Goal: Transaction & Acquisition: Purchase product/service

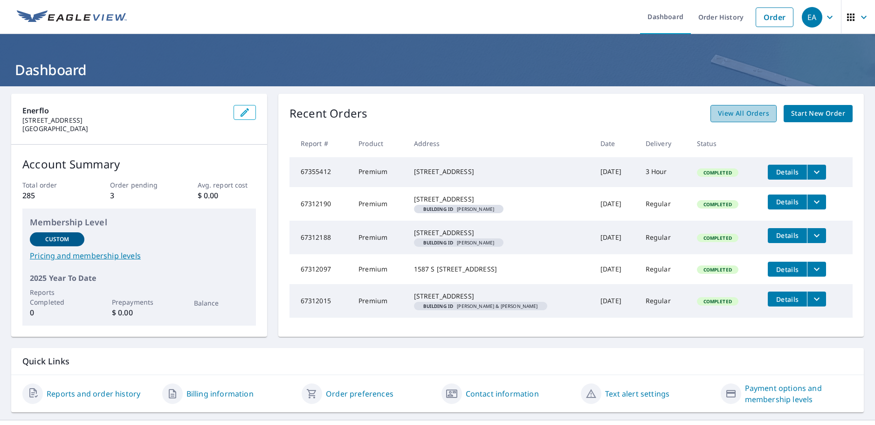
click at [736, 112] on span "View All Orders" at bounding box center [743, 114] width 51 height 12
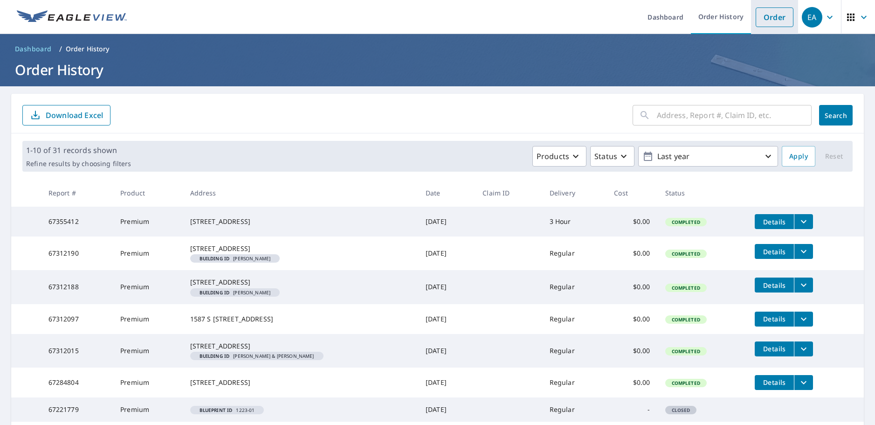
click at [760, 10] on link "Order" at bounding box center [775, 17] width 38 height 20
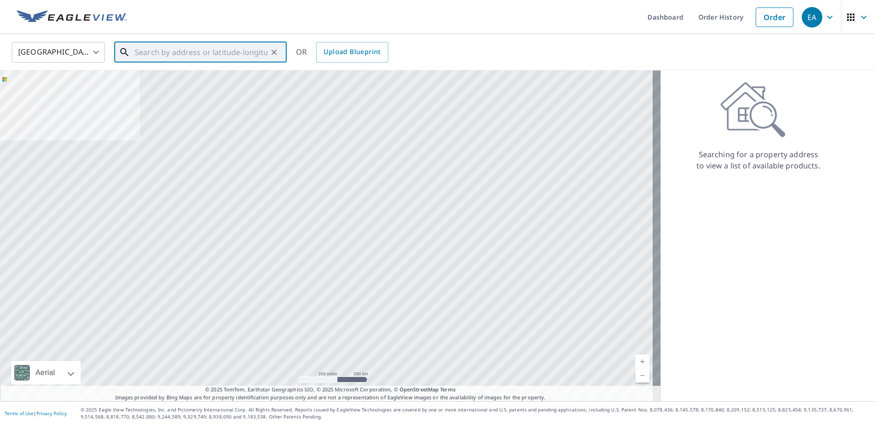
click at [193, 49] on input "text" at bounding box center [201, 52] width 133 height 26
paste input "[STREET_ADDRESS]"
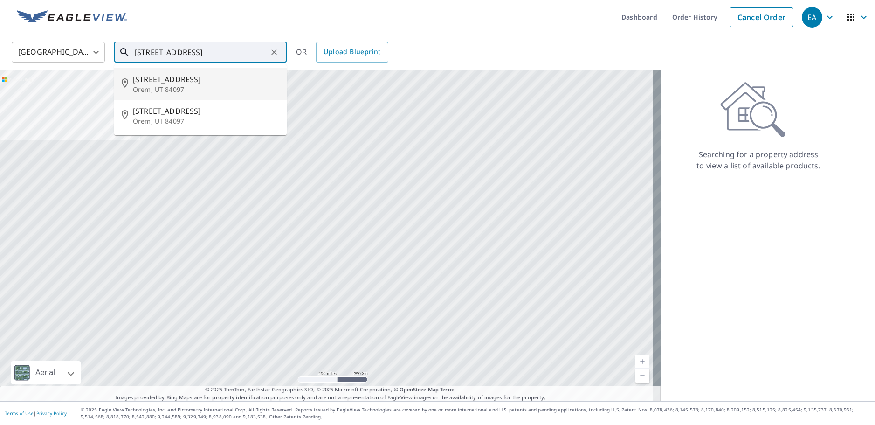
click at [243, 83] on span "[STREET_ADDRESS]" at bounding box center [206, 79] width 146 height 11
type input "[STREET_ADDRESS][PERSON_NAME]"
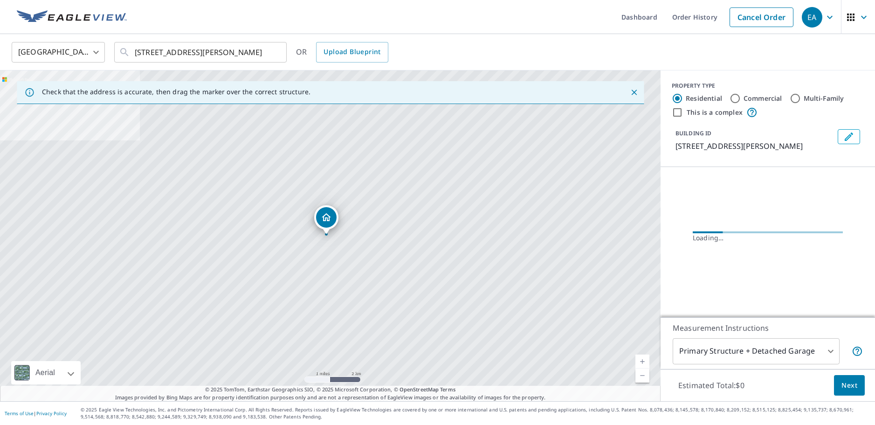
scroll to position [0, 0]
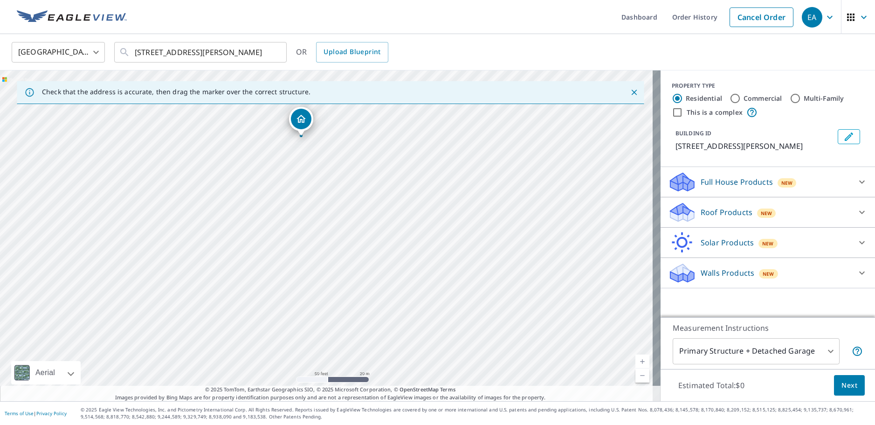
drag, startPoint x: 355, startPoint y: 238, endPoint x: 328, endPoint y: 133, distance: 108.2
click at [332, 128] on div "[STREET_ADDRESS][PERSON_NAME]" at bounding box center [330, 235] width 661 height 331
drag, startPoint x: 347, startPoint y: 160, endPoint x: 365, endPoint y: 225, distance: 67.8
click at [367, 227] on div "[STREET_ADDRESS][PERSON_NAME]" at bounding box center [330, 235] width 661 height 331
click at [318, 248] on div "[STREET_ADDRESS][PERSON_NAME]" at bounding box center [330, 235] width 661 height 331
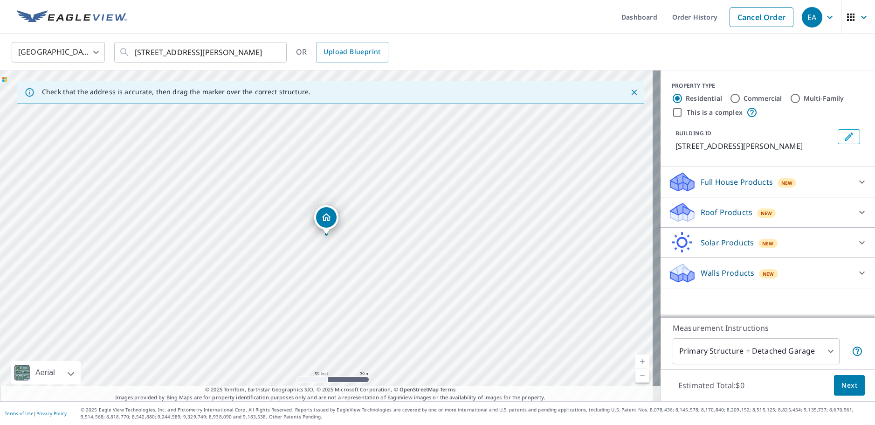
click at [323, 242] on div "[STREET_ADDRESS][PERSON_NAME]" at bounding box center [330, 235] width 661 height 331
drag, startPoint x: 326, startPoint y: 220, endPoint x: 321, endPoint y: 275, distance: 54.7
click at [741, 217] on p "Roof Products" at bounding box center [727, 212] width 52 height 11
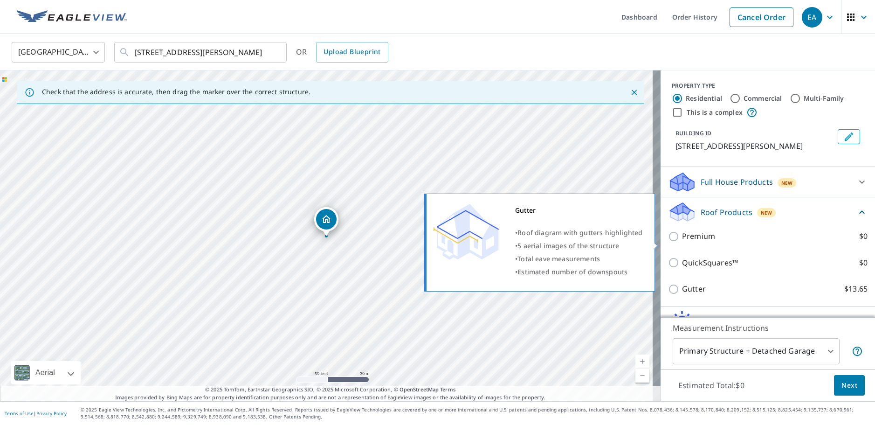
scroll to position [47, 0]
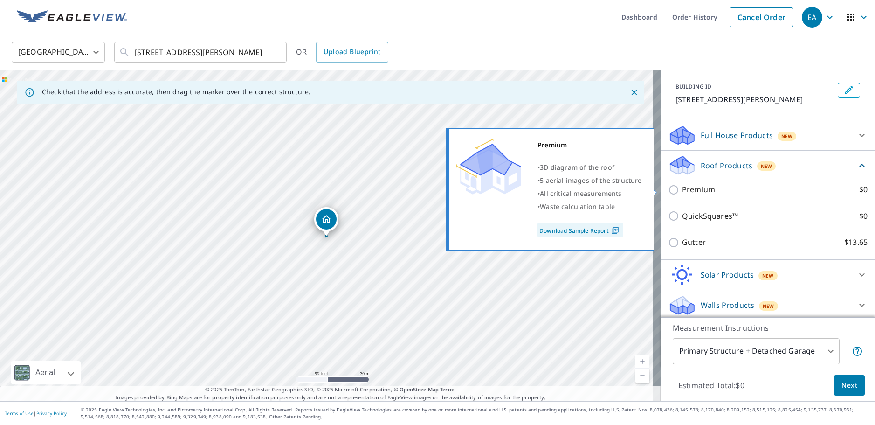
click at [728, 190] on label "Premium $0" at bounding box center [775, 190] width 186 height 12
click at [682, 190] on input "Premium $0" at bounding box center [675, 189] width 14 height 11
checkbox input "true"
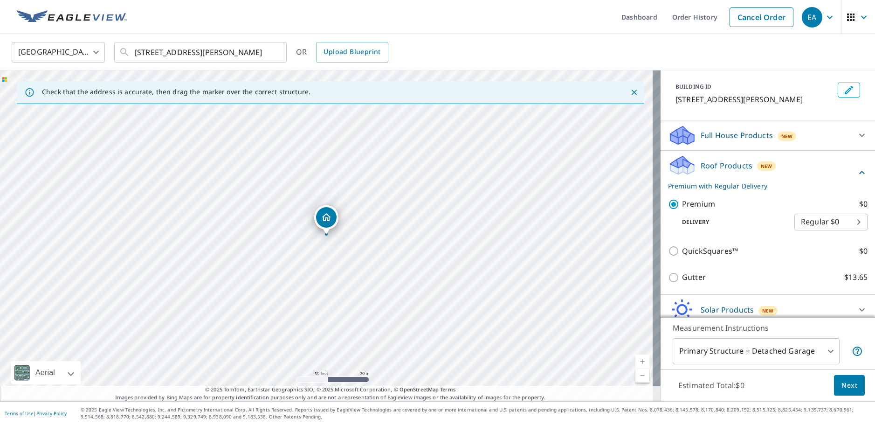
scroll to position [85, 0]
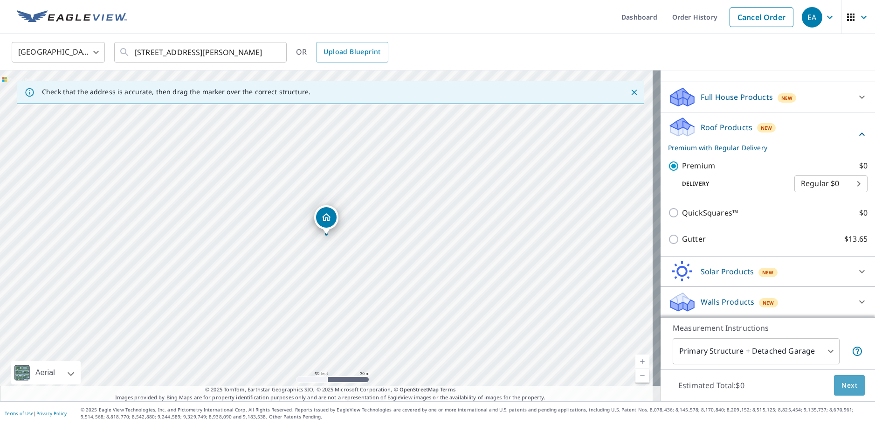
click at [842, 384] on span "Next" at bounding box center [850, 386] width 16 height 12
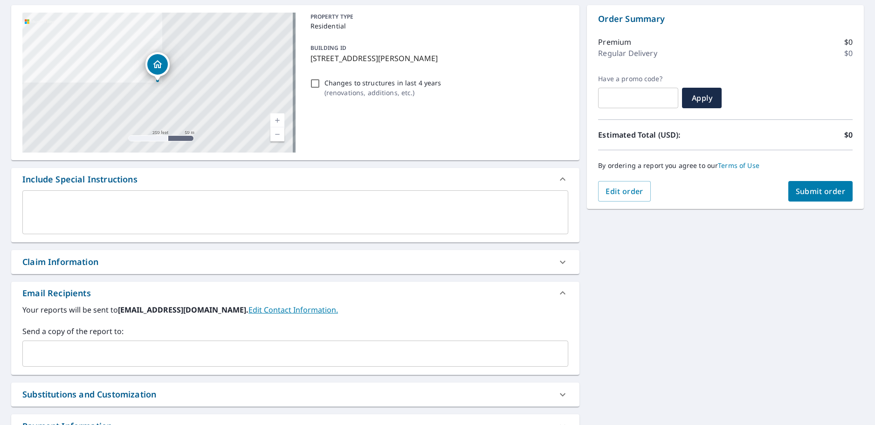
scroll to position [93, 0]
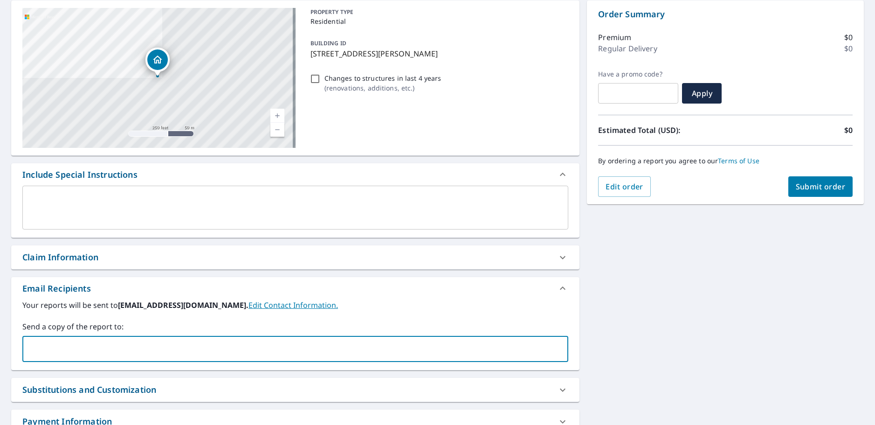
click at [97, 346] on input "text" at bounding box center [289, 349] width 524 height 18
type input "M"
type input "[PERSON_NAME][EMAIL_ADDRESS][DOMAIN_NAME]"
click at [81, 196] on textarea at bounding box center [295, 207] width 533 height 27
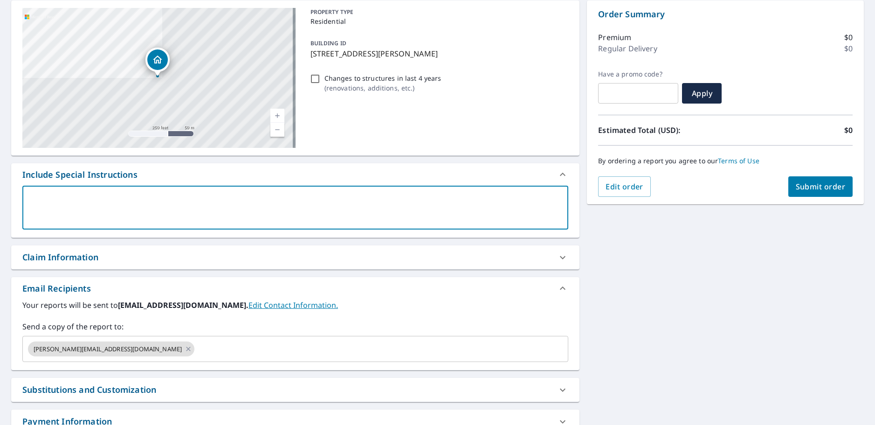
type textarea "T"
type textarea "x"
type textarea "Th"
type textarea "x"
type textarea "The"
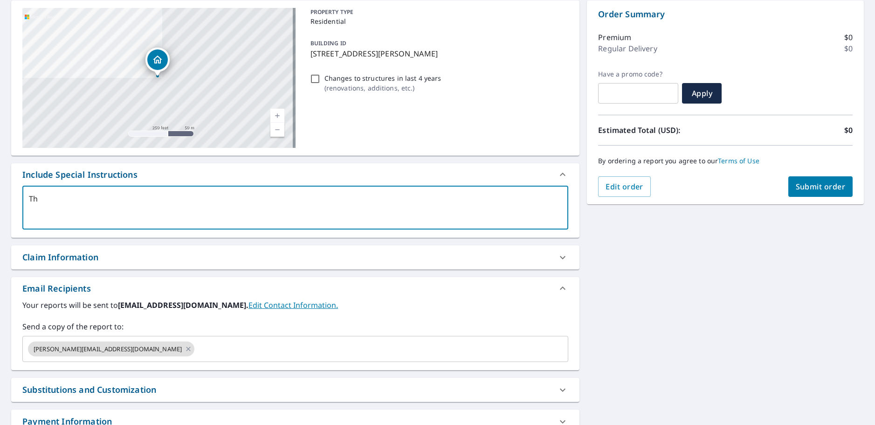
type textarea "x"
type textarea "Ther"
type textarea "x"
type textarea "There"
type textarea "x"
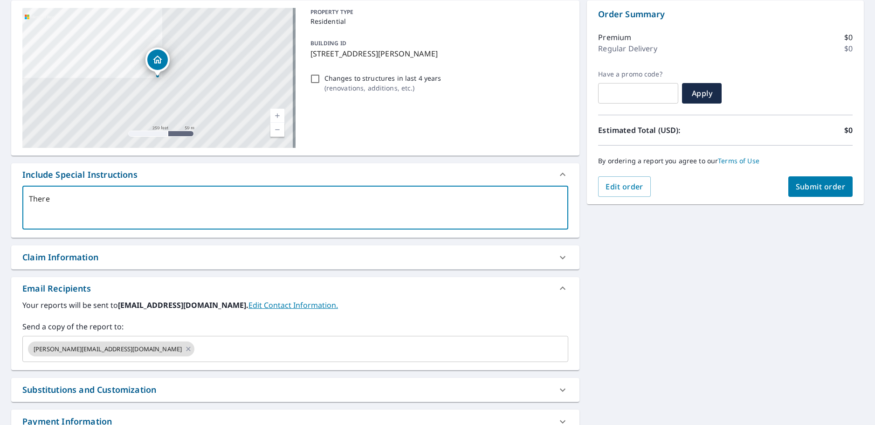
type textarea "There"
type textarea "x"
type textarea "There i"
type textarea "x"
type textarea "There is"
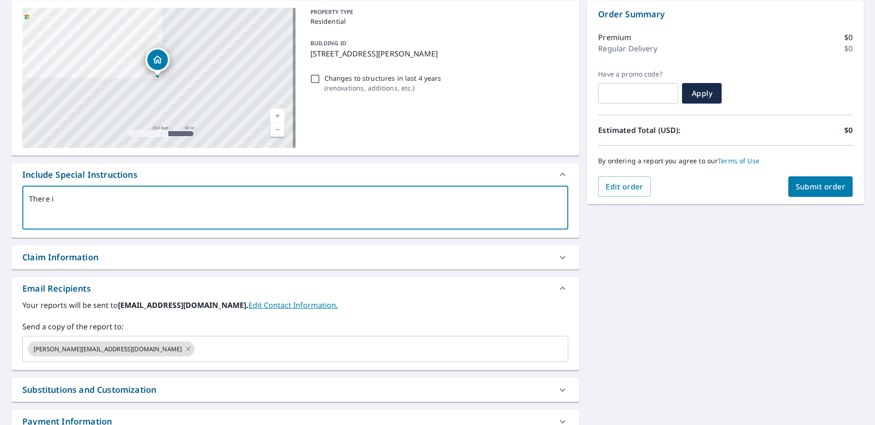
type textarea "x"
type textarea "There is"
type textarea "x"
type textarea "There is a"
type textarea "x"
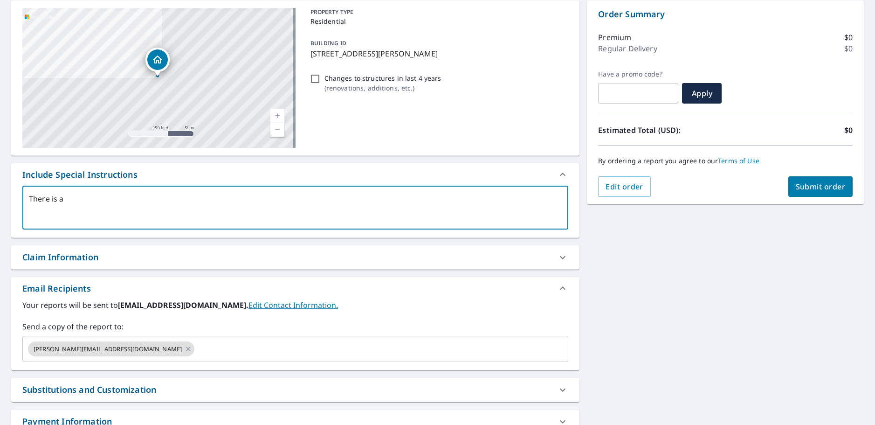
type textarea "There is a"
type textarea "x"
type textarea "There is a h"
type textarea "x"
type textarea "There is a ho"
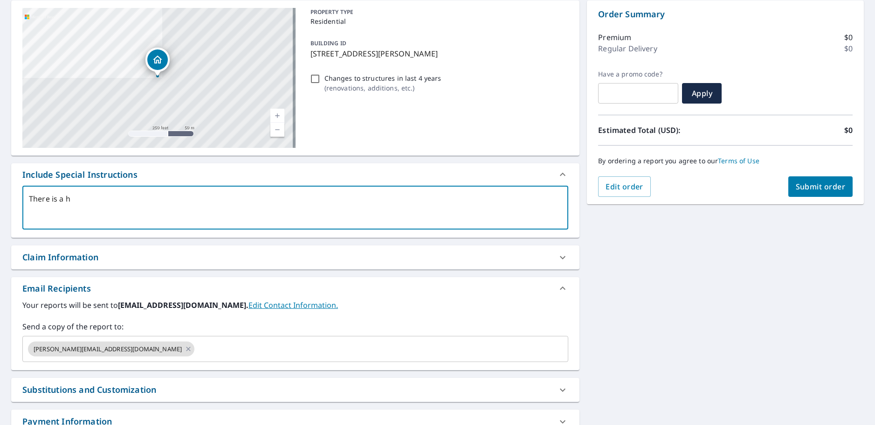
type textarea "x"
type textarea "There is a hom"
type textarea "x"
type textarea "There is a home"
type textarea "x"
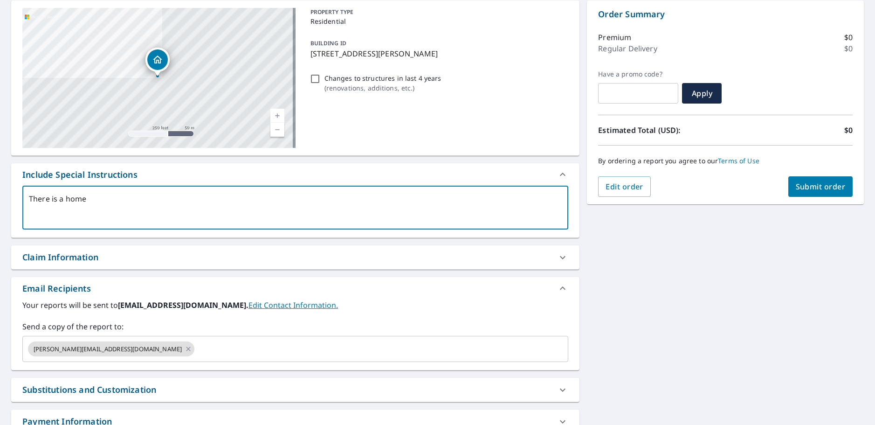
type textarea "There is a home"
type textarea "x"
type textarea "There is a home a"
type textarea "x"
type textarea "There is a home an"
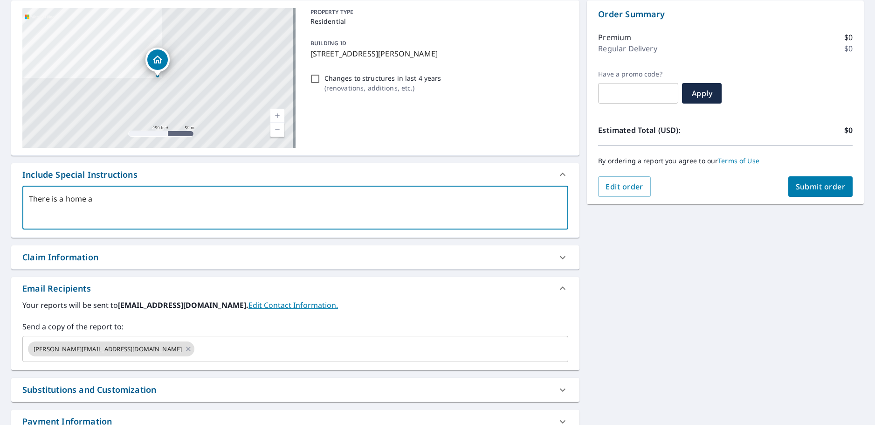
type textarea "x"
type textarea "There is a home and"
type textarea "x"
type textarea "There is a home and"
type textarea "x"
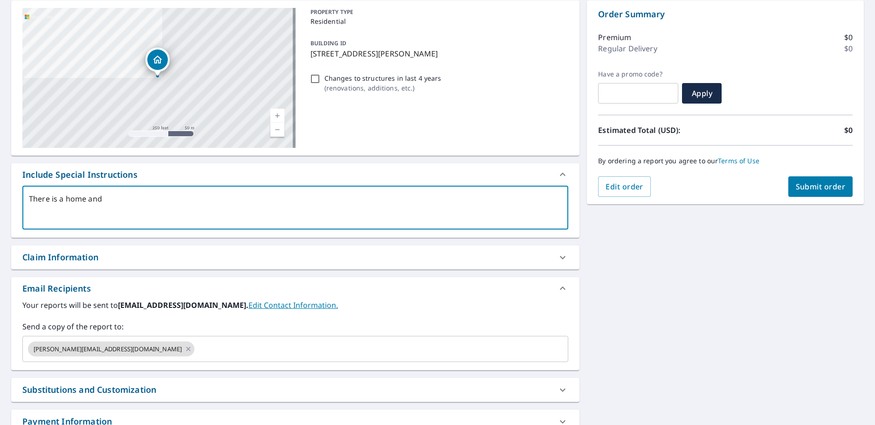
type textarea "There is a home and a"
type textarea "x"
type textarea "There is a home and a"
type textarea "x"
type textarea "There is a home and a p"
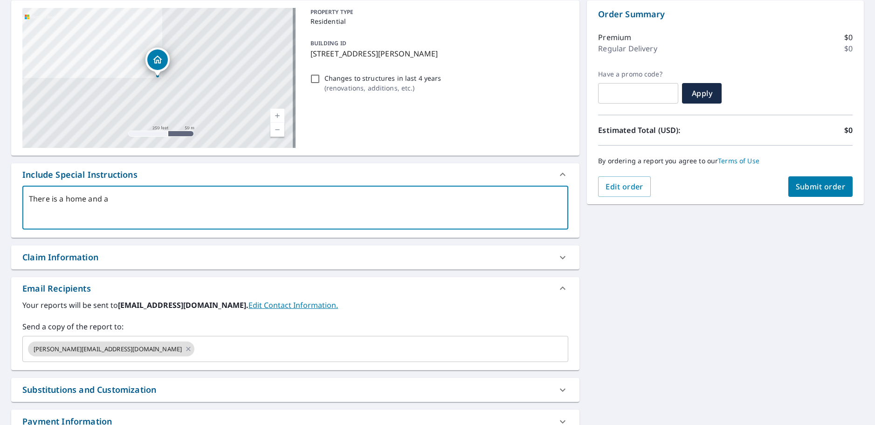
type textarea "x"
type textarea "There is a home and a po"
type textarea "x"
type textarea "There is a home and a poo"
type textarea "x"
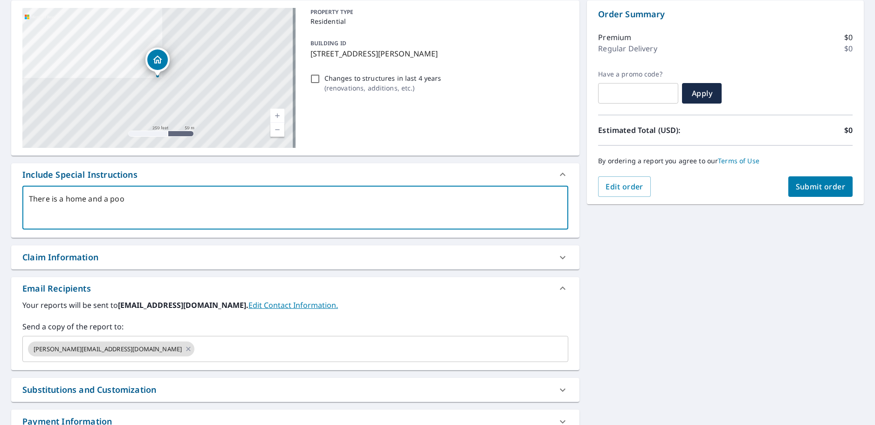
type textarea "There is a home and a pool"
type textarea "x"
type textarea "There is a home and a pool"
type textarea "x"
type textarea "There is a home and a pool h"
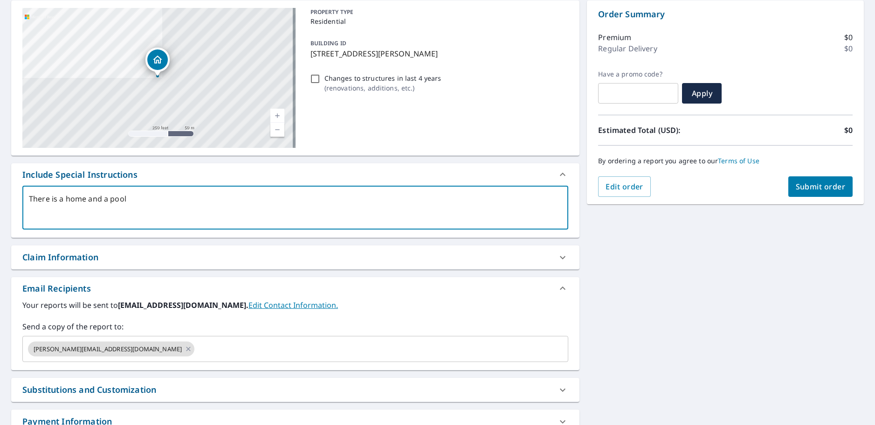
type textarea "x"
type textarea "There is a home and a pool ho"
type textarea "x"
type textarea "There is a home and a pool hou"
type textarea "x"
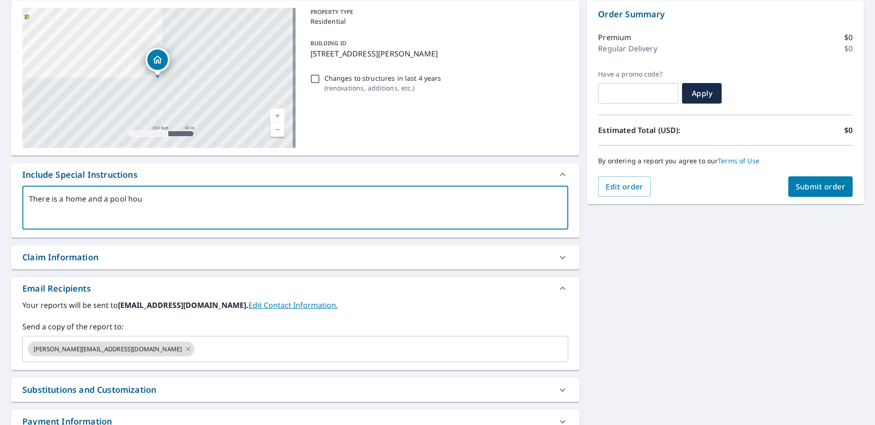
type textarea "There is a home and a pool hous"
type textarea "x"
type textarea "There is a home and a pool house"
type textarea "x"
type textarea "There is a home and a pool house"
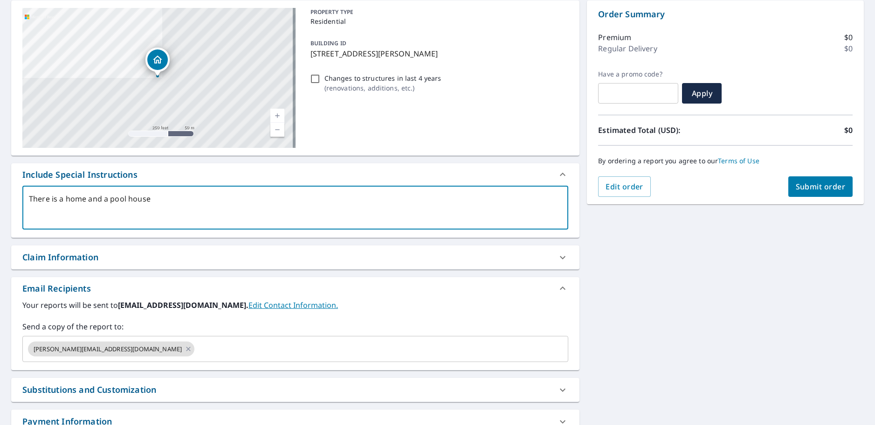
type textarea "x"
type textarea "There is a home and a pool house th"
type textarea "x"
type textarea "There is a home and a pool house tha"
type textarea "x"
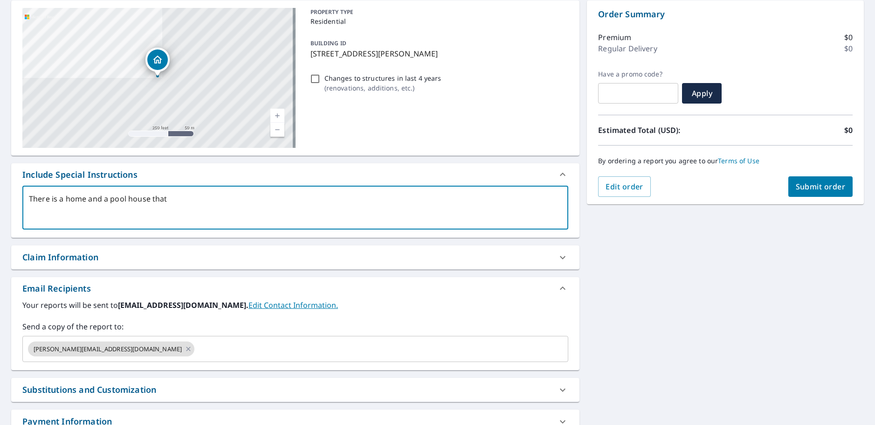
type textarea "There is a home and a pool house that"
type textarea "x"
type textarea "There is a home and a pool house that n"
type textarea "x"
type textarea "There is a home and a pool house that ne"
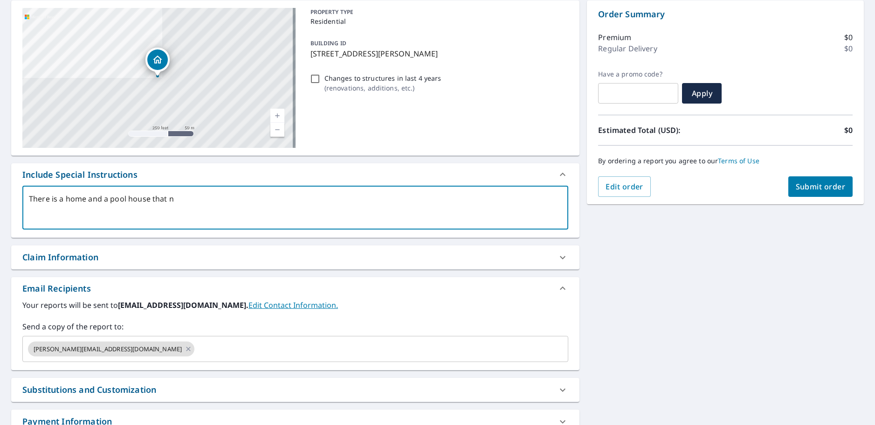
type textarea "x"
type textarea "There is a home and a pool house that nee"
type textarea "x"
type textarea "There is a home and a pool house that need"
type textarea "x"
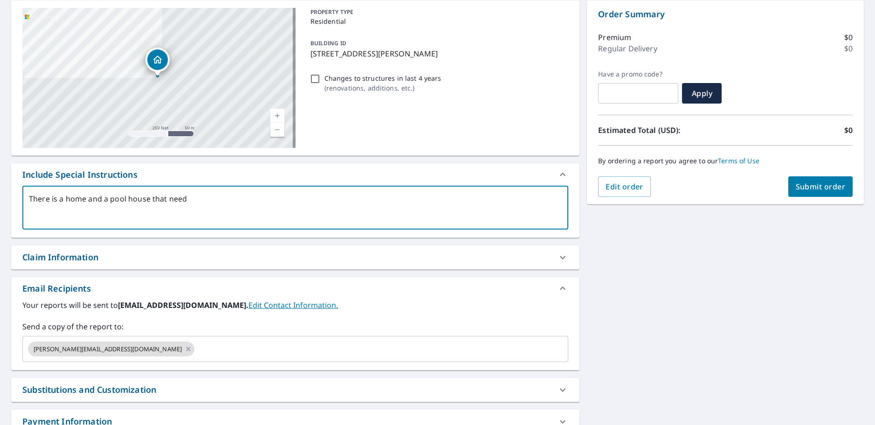
type textarea "There is a home and a pool house that need"
type textarea "x"
type textarea "There is a home and a pool house that need m"
type textarea "x"
type textarea "There is a home and a pool house that need me"
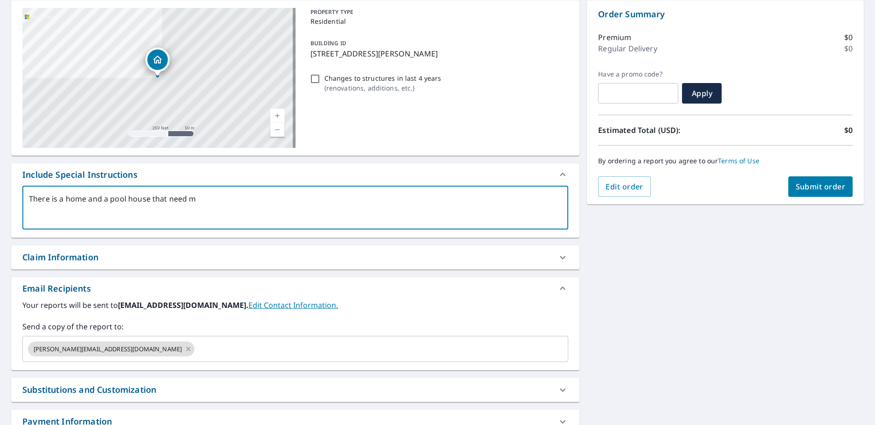
type textarea "x"
type textarea "There is a home and a pool house that need mea"
type textarea "x"
type textarea "There is a home and a pool house that need meas"
type textarea "x"
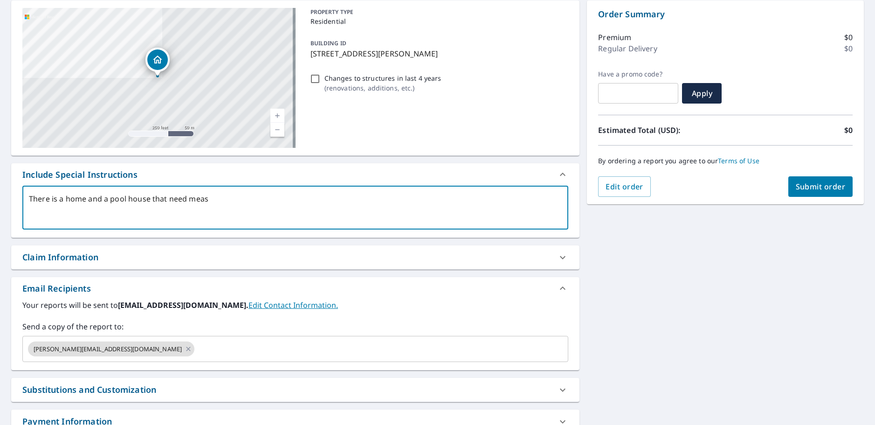
type textarea "There is a home and a pool house that need measu"
type textarea "x"
type textarea "There is a home and a pool house that need measur"
type textarea "x"
type textarea "There is a home and a pool house that need measure"
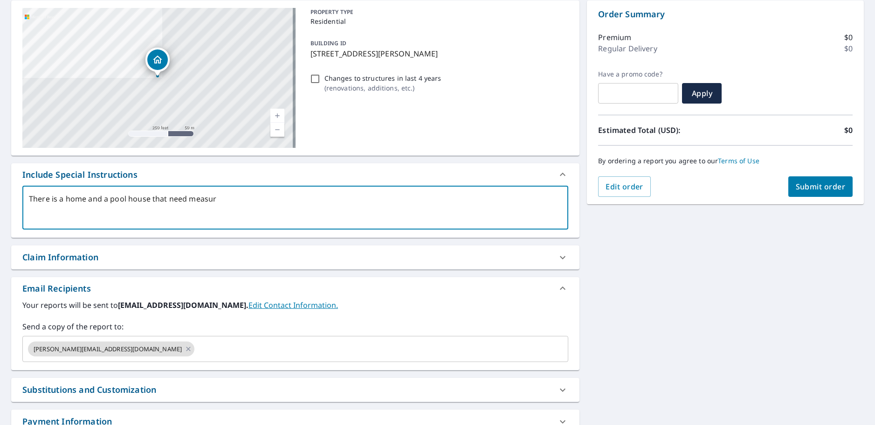
type textarea "x"
type textarea "There is a home and a pool house that need measurem"
type textarea "x"
type textarea "There is a home and a pool house that need measureme"
type textarea "x"
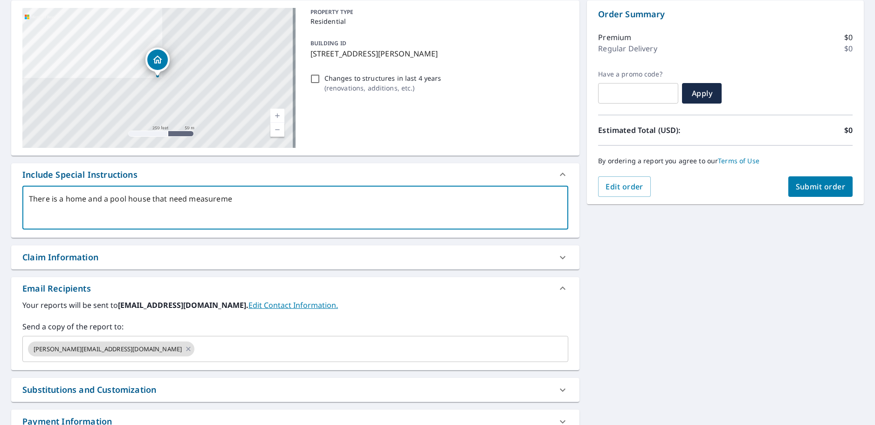
type textarea "There is a home and a pool house that need measuremen"
type textarea "x"
type textarea "There is a home and a pool house that need measurement"
type textarea "x"
type textarea "There is a home and a pool house that need measurements"
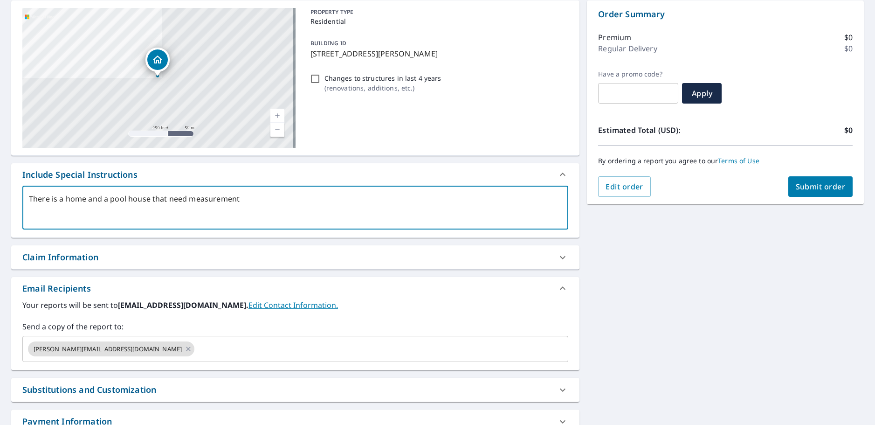
type textarea "x"
type textarea "There is a home and a pool house that need measurements."
type textarea "x"
type textarea "There is a home and a pool house that need measurements."
type textarea "x"
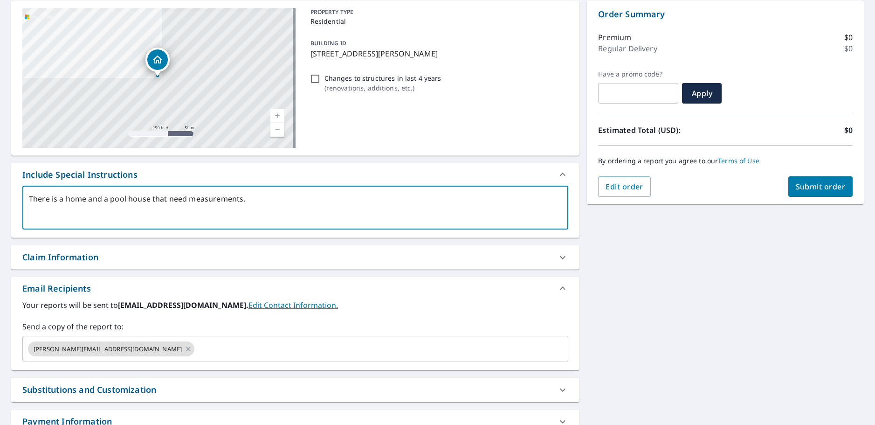
type textarea "There is a home and a pool house that need measurements."
type textarea "x"
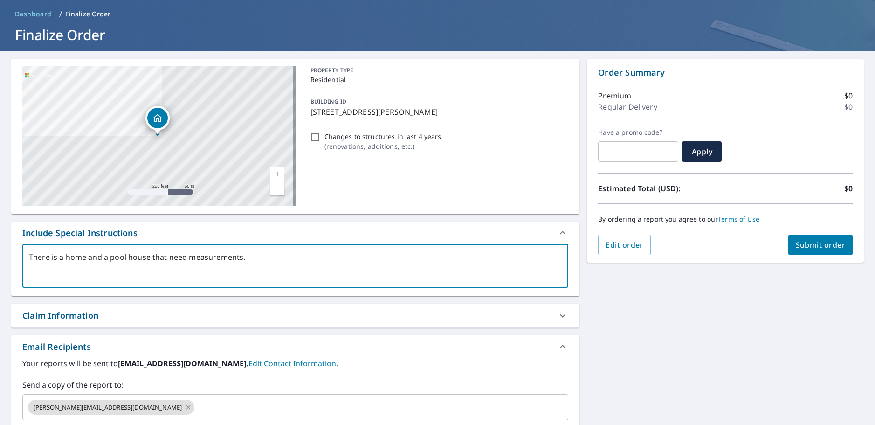
scroll to position [0, 0]
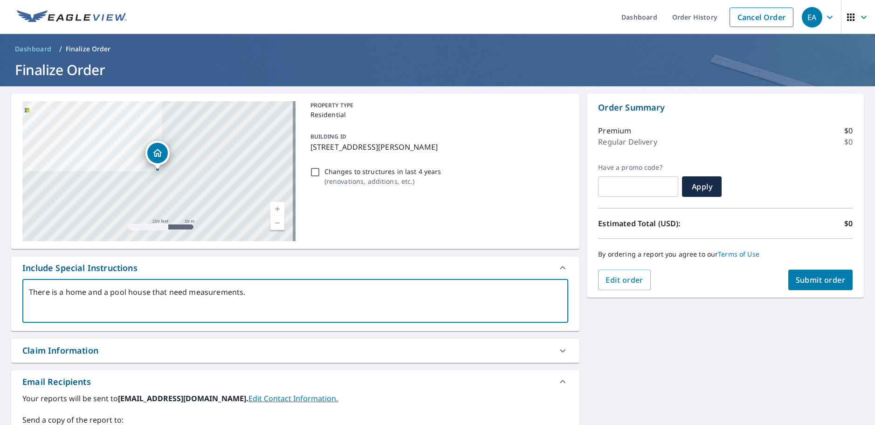
type textarea "There is a home and a pool house that need measurements."
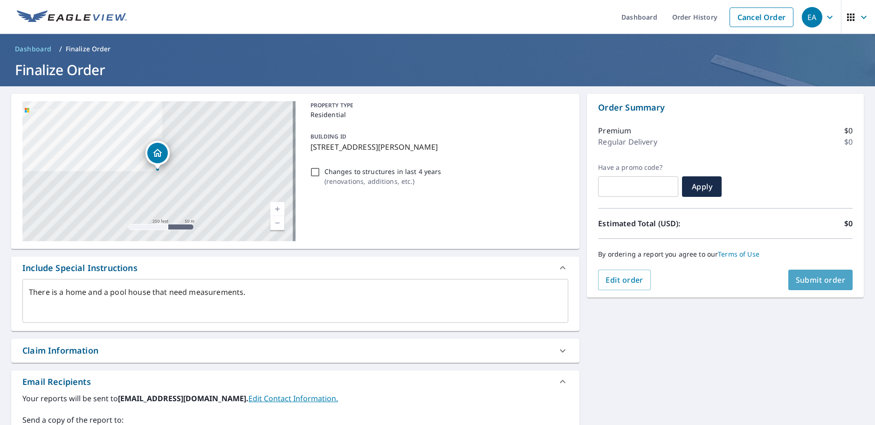
click at [816, 279] on span "Submit order" at bounding box center [821, 280] width 50 height 10
type textarea "x"
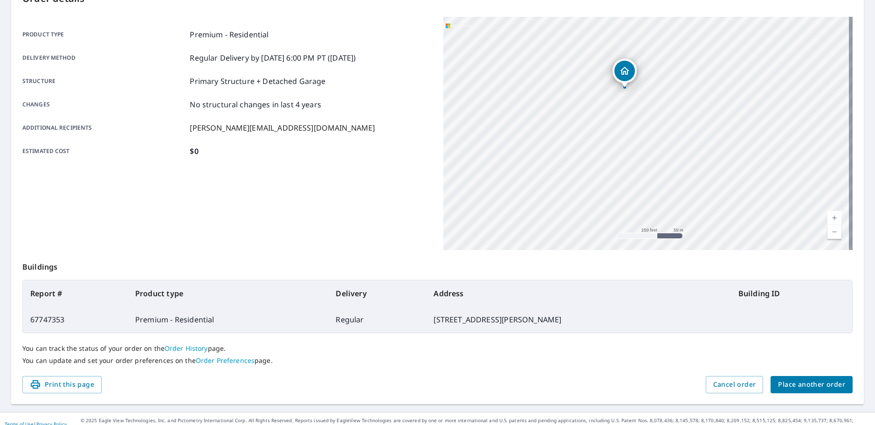
scroll to position [124, 0]
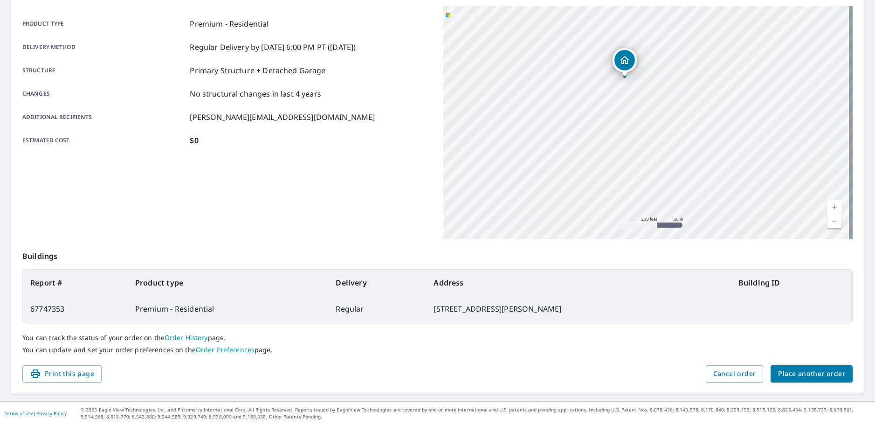
click at [817, 373] on span "Place another order" at bounding box center [811, 374] width 67 height 12
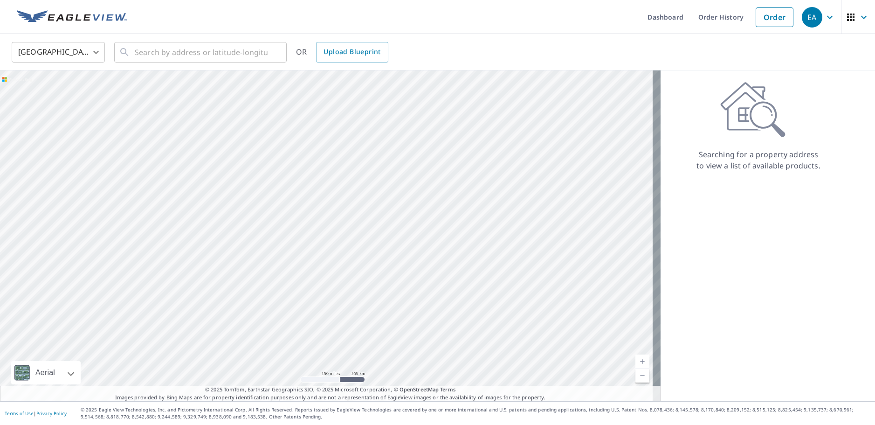
drag, startPoint x: 164, startPoint y: 210, endPoint x: 584, endPoint y: 264, distance: 423.6
click at [584, 264] on div at bounding box center [330, 235] width 661 height 331
